Goal: Task Accomplishment & Management: Complete application form

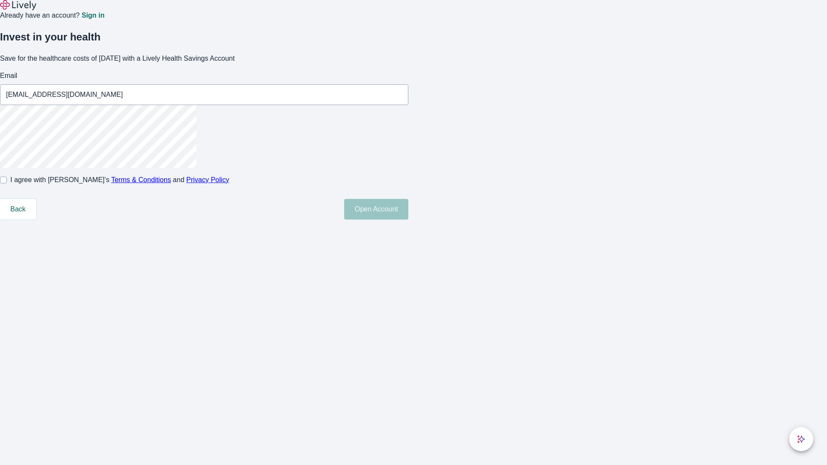
click at [7, 184] on input "I agree with Lively’s Terms & Conditions and Privacy Policy" at bounding box center [3, 180] width 7 height 7
checkbox input "true"
click at [408, 220] on button "Open Account" at bounding box center [376, 209] width 64 height 21
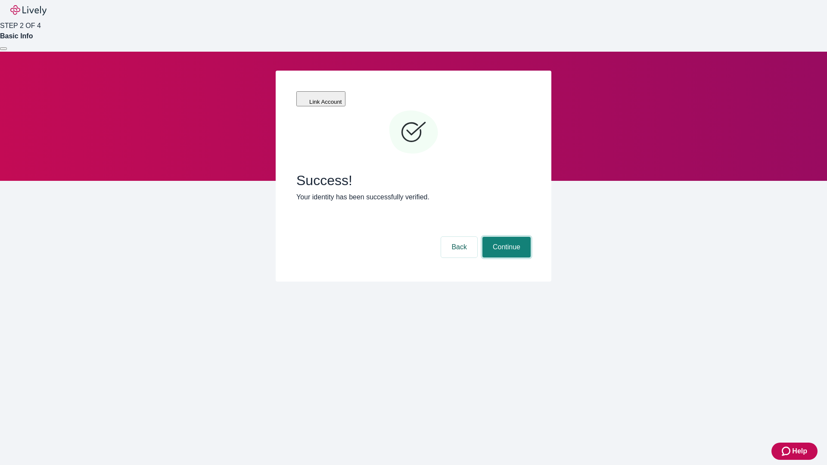
click at [505, 237] on button "Continue" at bounding box center [506, 247] width 48 height 21
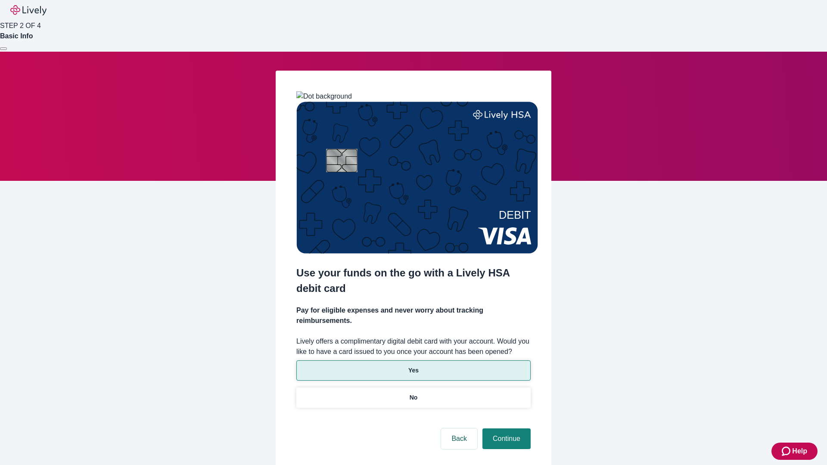
click at [413, 366] on p "Yes" at bounding box center [413, 370] width 10 height 9
click at [505, 429] on button "Continue" at bounding box center [506, 439] width 48 height 21
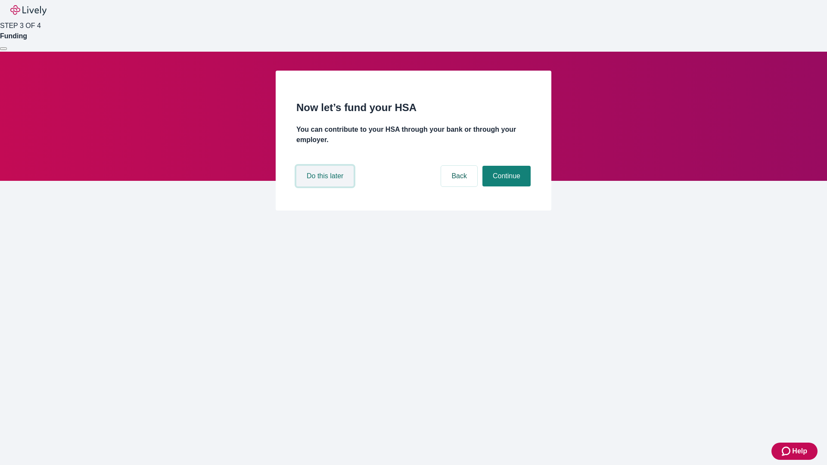
click at [326, 187] on button "Do this later" at bounding box center [324, 176] width 57 height 21
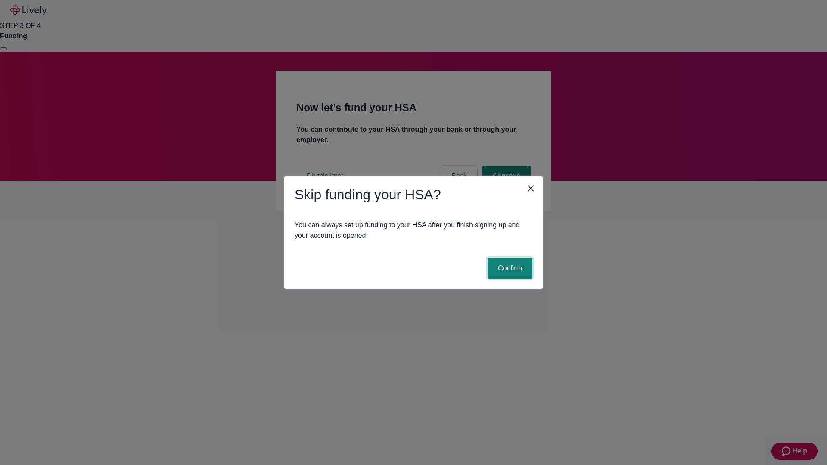
click at [509, 268] on button "Confirm" at bounding box center [510, 268] width 45 height 21
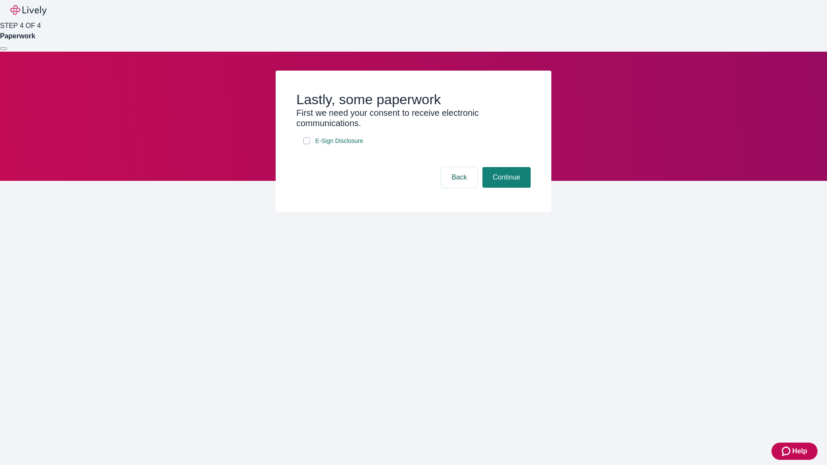
click at [307, 144] on input "E-Sign Disclosure" at bounding box center [306, 140] width 7 height 7
checkbox input "true"
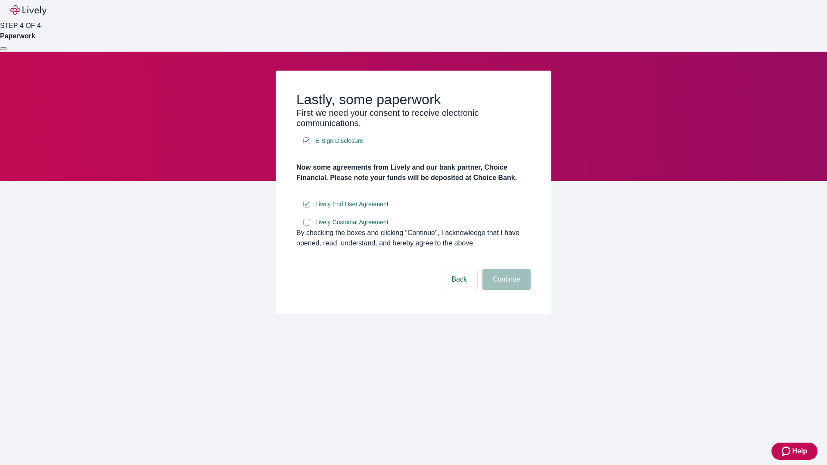
click at [307, 226] on input "Lively Custodial Agreement" at bounding box center [306, 222] width 7 height 7
checkbox input "true"
click at [505, 290] on button "Continue" at bounding box center [506, 279] width 48 height 21
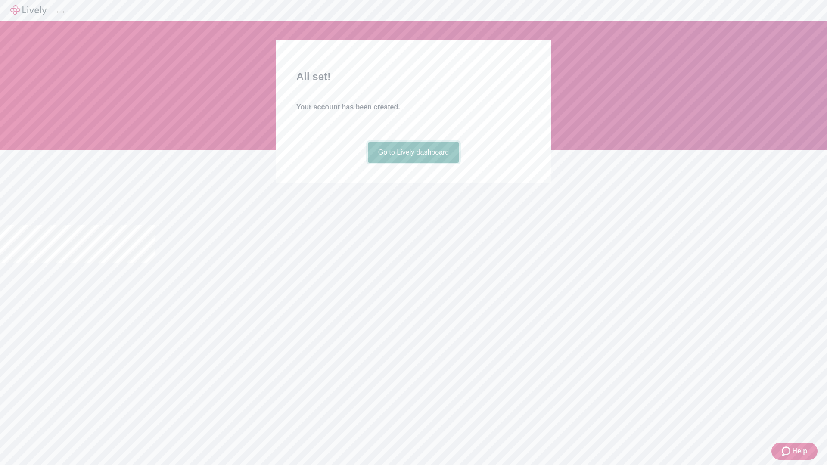
click at [413, 163] on link "Go to Lively dashboard" at bounding box center [414, 152] width 92 height 21
